Goal: Task Accomplishment & Management: Use online tool/utility

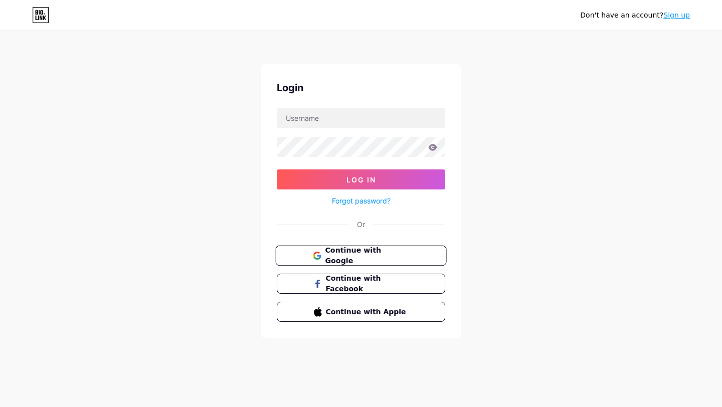
click at [325, 254] on span "Continue with Google" at bounding box center [367, 256] width 84 height 22
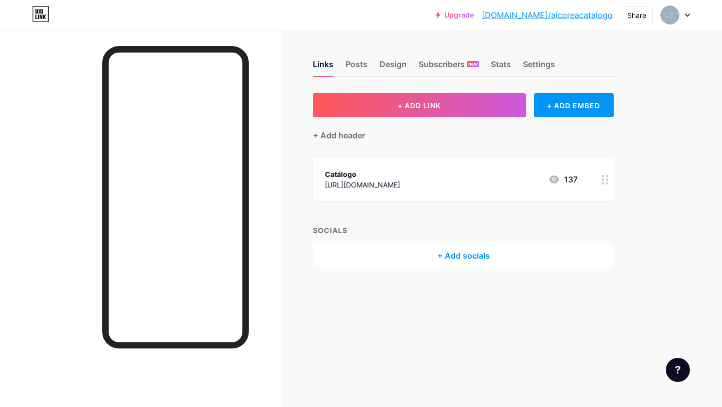
click at [398, 189] on div "[URL][DOMAIN_NAME]" at bounding box center [362, 185] width 75 height 11
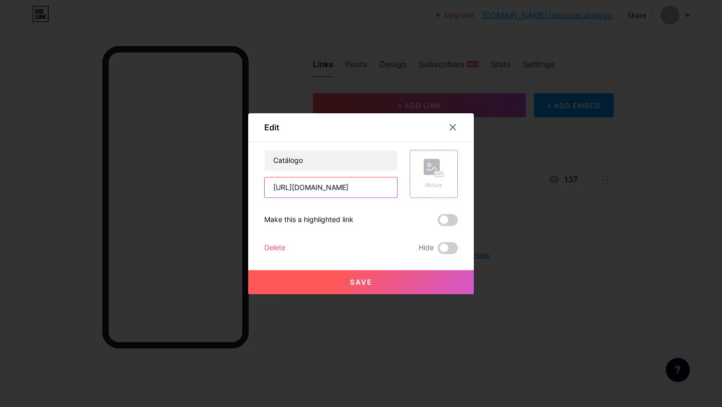
scroll to position [0, 183]
drag, startPoint x: 270, startPoint y: 187, endPoint x: 483, endPoint y: 209, distance: 213.8
click at [483, 209] on div "Edit Content YouTube Play YouTube video without leaving your page. ADD Vimeo Pl…" at bounding box center [361, 203] width 722 height 407
click at [335, 184] on input "text" at bounding box center [331, 188] width 132 height 20
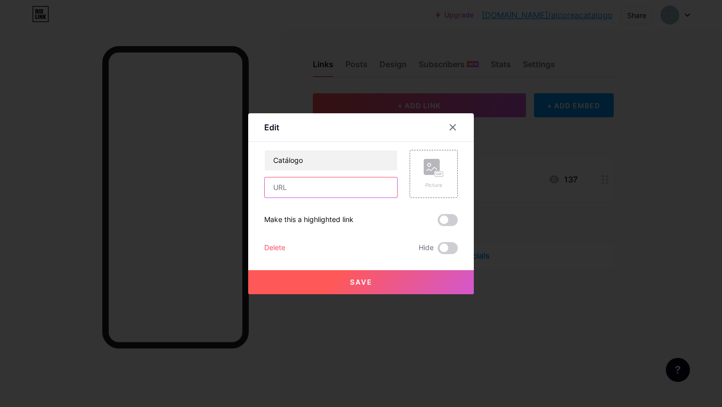
click at [269, 187] on input "text" at bounding box center [331, 188] width 132 height 20
paste input "[URL][DOMAIN_NAME]"
type input "[URL][DOMAIN_NAME]"
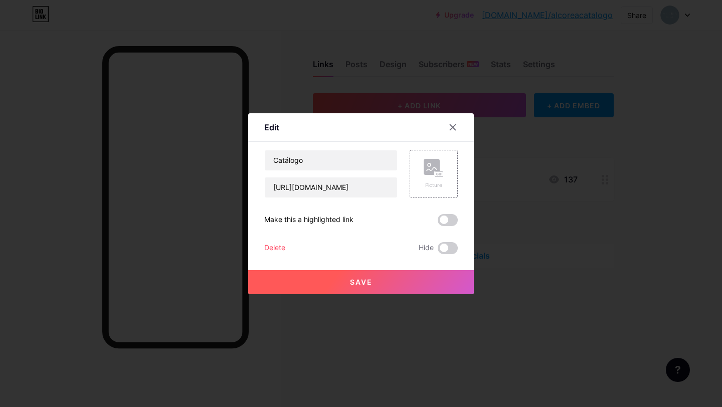
click at [341, 288] on button "Save" at bounding box center [361, 282] width 226 height 24
